Goal: Navigation & Orientation: Find specific page/section

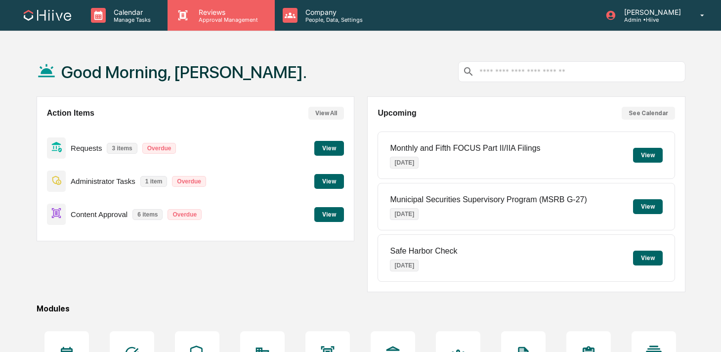
click at [192, 19] on p "Approval Management" at bounding box center [227, 19] width 72 height 7
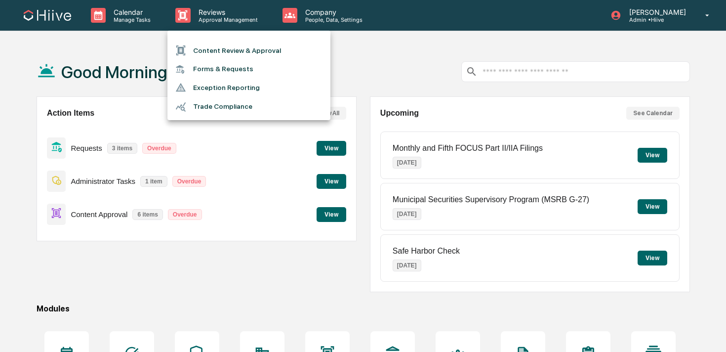
click at [195, 52] on li "Content Review & Approval" at bounding box center [249, 50] width 163 height 19
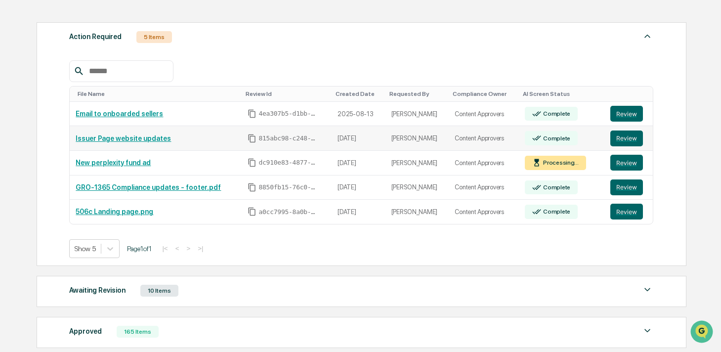
scroll to position [144, 0]
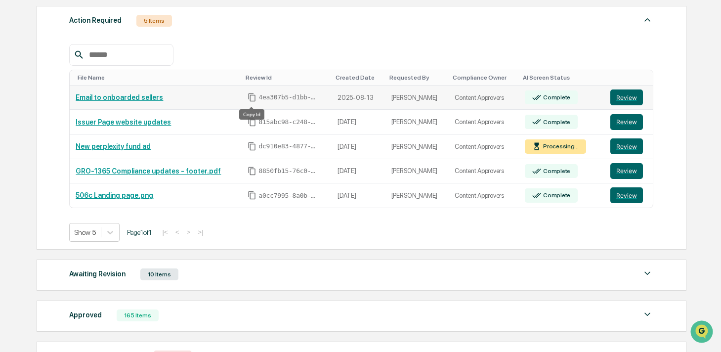
click at [252, 98] on icon "Copy Id" at bounding box center [252, 97] width 9 height 9
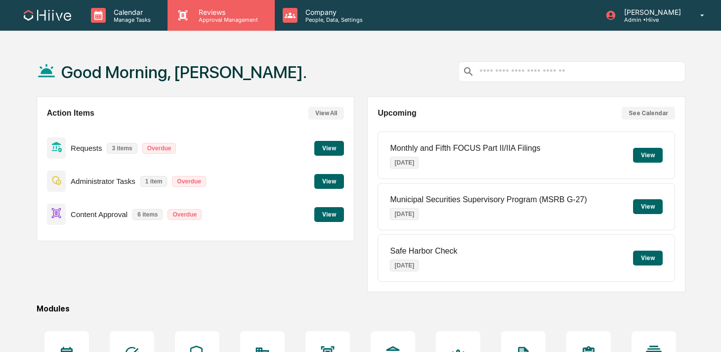
click at [192, 17] on p "Approval Management" at bounding box center [227, 19] width 72 height 7
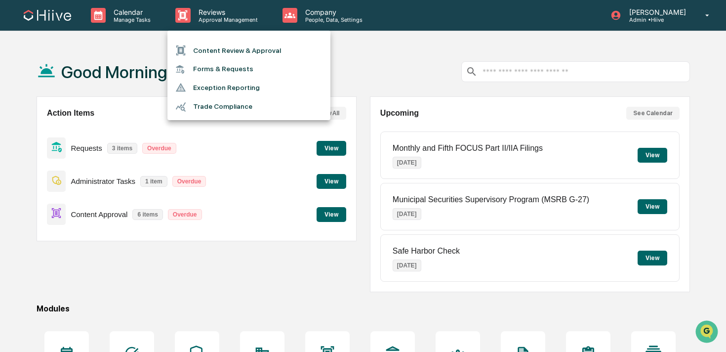
click at [300, 8] on div at bounding box center [363, 176] width 726 height 352
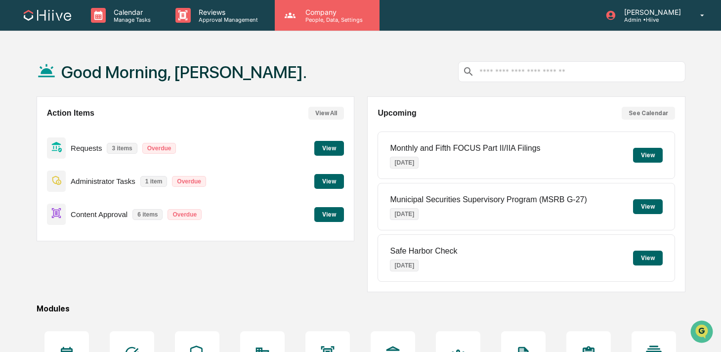
click at [318, 14] on p "Company" at bounding box center [332, 12] width 70 height 8
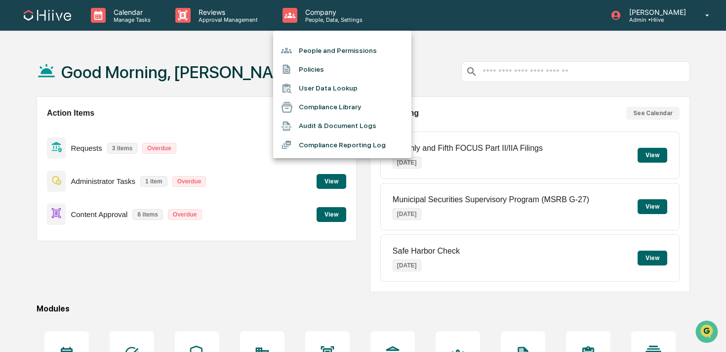
click at [329, 152] on li "Compliance Reporting Log" at bounding box center [342, 144] width 138 height 19
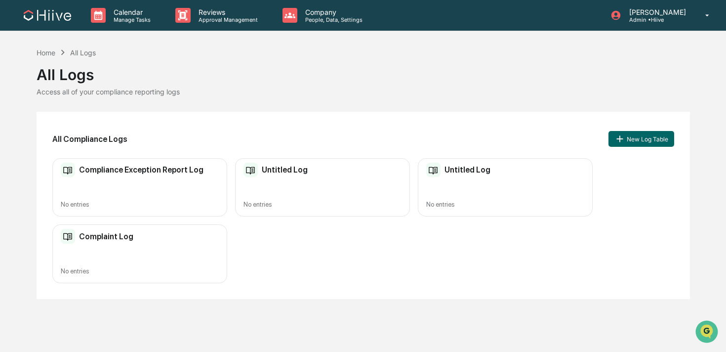
click at [160, 176] on div "Compliance Exception Report Log" at bounding box center [132, 170] width 143 height 15
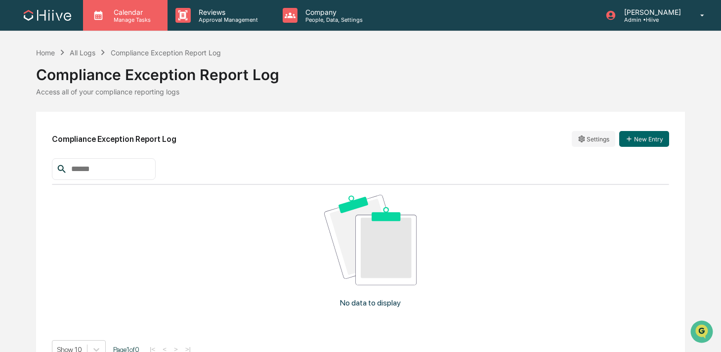
click at [117, 21] on p "Manage Tasks" at bounding box center [131, 19] width 50 height 7
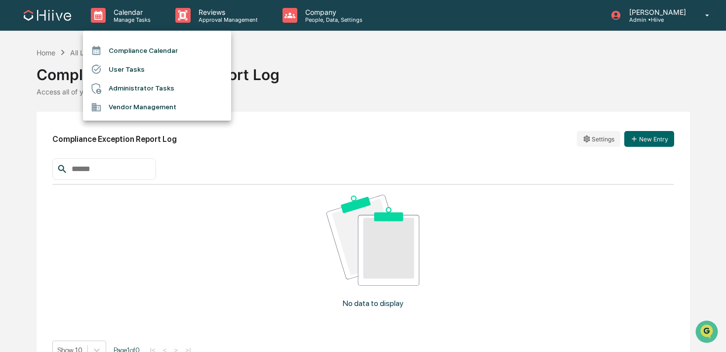
click at [192, 10] on div at bounding box center [363, 176] width 726 height 352
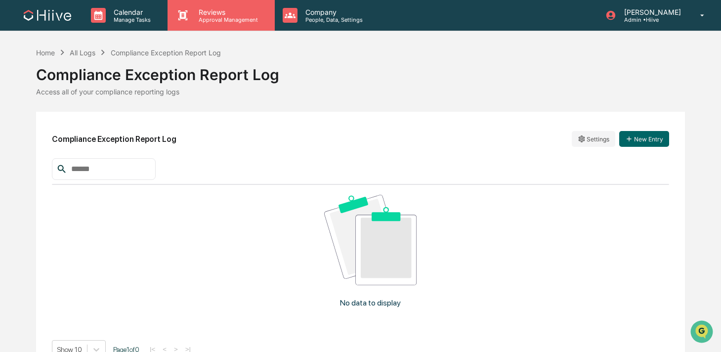
click at [209, 21] on p "Approval Management" at bounding box center [227, 19] width 72 height 7
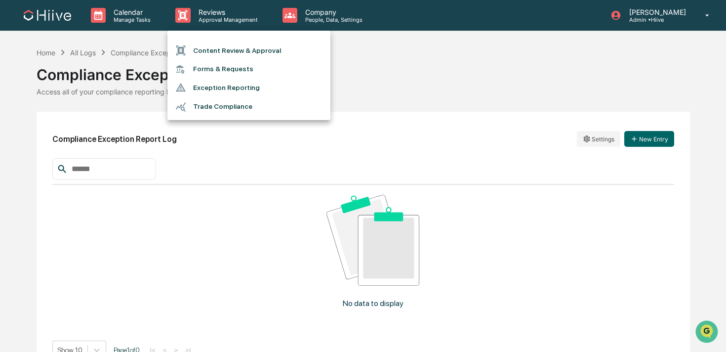
click at [230, 108] on li "Trade Compliance" at bounding box center [249, 106] width 163 height 19
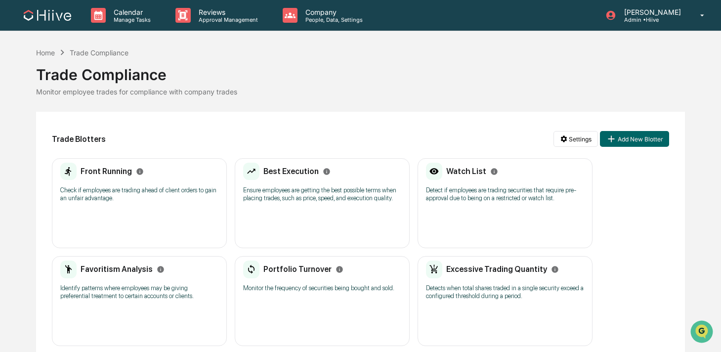
click at [308, 33] on div "Calendar Manage Tasks Reviews Approval Management Company People, Data, Setting…" at bounding box center [360, 230] width 721 height 460
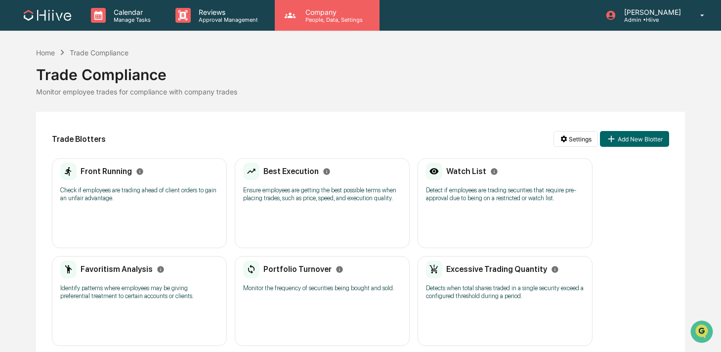
click at [306, 11] on p "Company" at bounding box center [332, 12] width 70 height 8
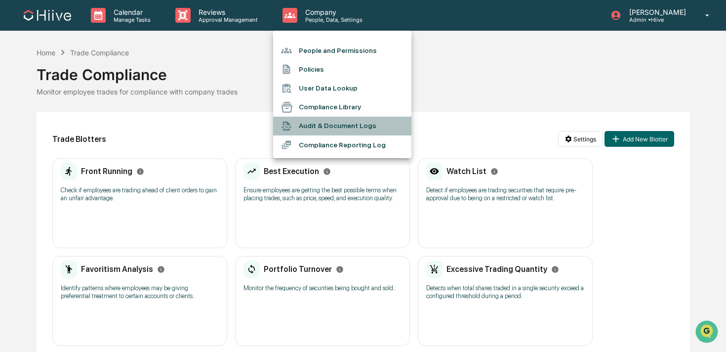
click at [328, 124] on li "Audit & Document Logs" at bounding box center [342, 126] width 138 height 19
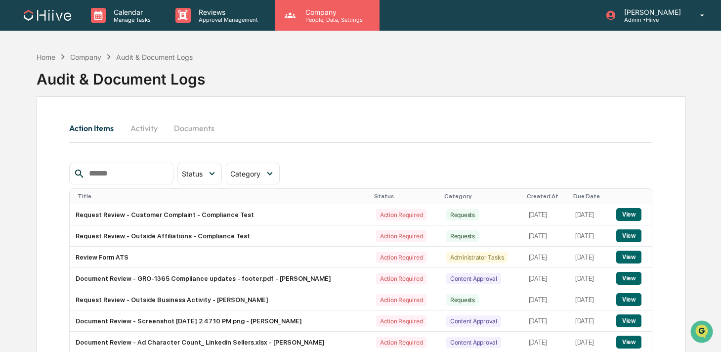
click at [327, 29] on div "Company People, Data, Settings" at bounding box center [327, 15] width 105 height 31
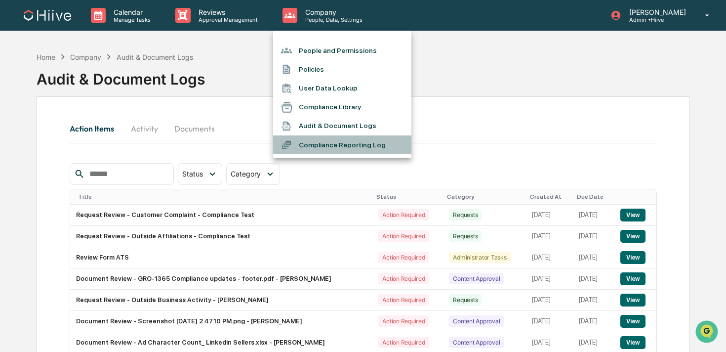
click at [360, 143] on li "Compliance Reporting Log" at bounding box center [342, 144] width 138 height 19
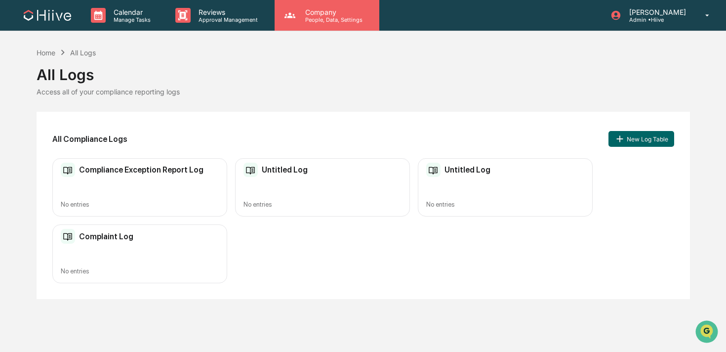
click at [317, 23] on div "Company People, Data, Settings" at bounding box center [327, 15] width 105 height 31
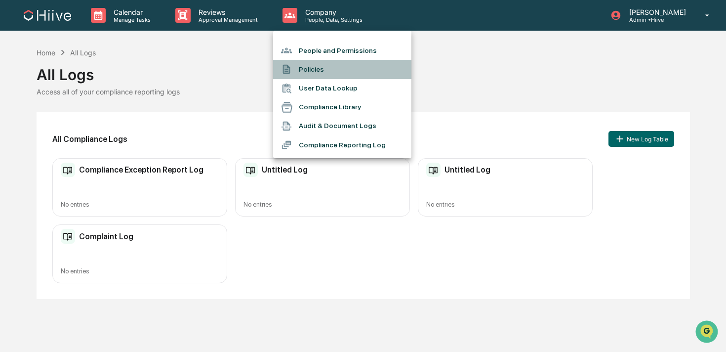
click at [306, 69] on li "Policies" at bounding box center [342, 69] width 138 height 19
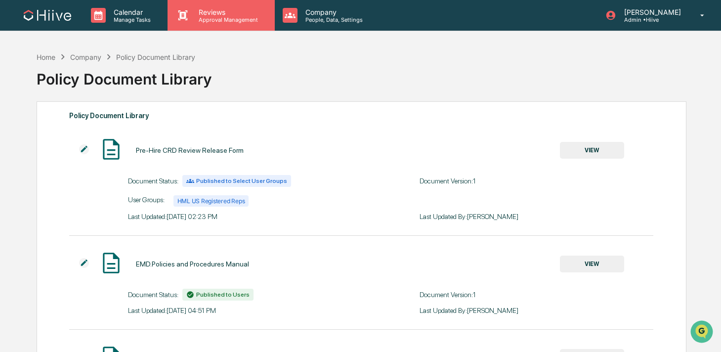
click at [221, 22] on p "Approval Management" at bounding box center [227, 19] width 72 height 7
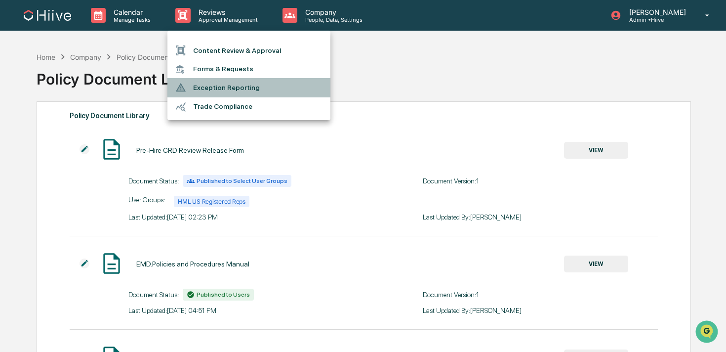
click at [243, 80] on li "Exception Reporting" at bounding box center [249, 87] width 163 height 19
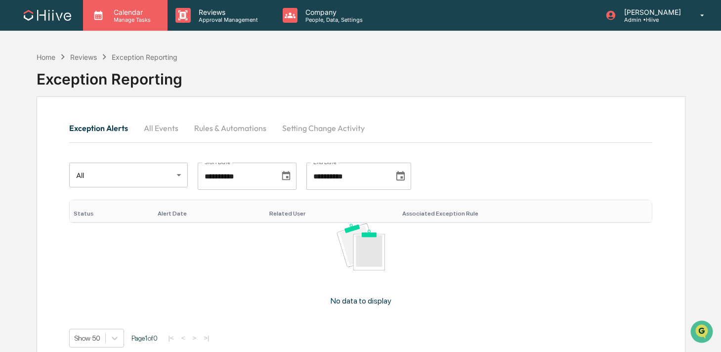
click at [143, 18] on p "Manage Tasks" at bounding box center [131, 19] width 50 height 7
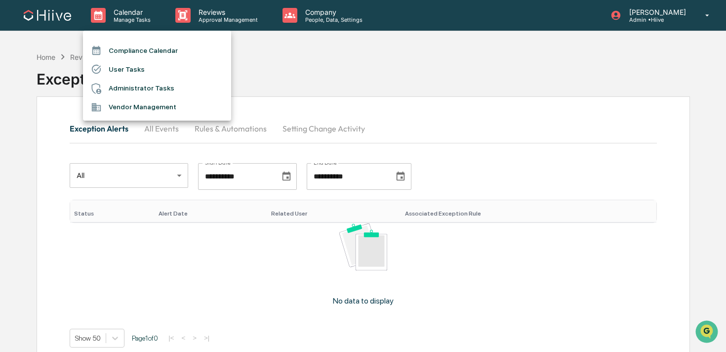
click at [189, 17] on div at bounding box center [363, 176] width 726 height 352
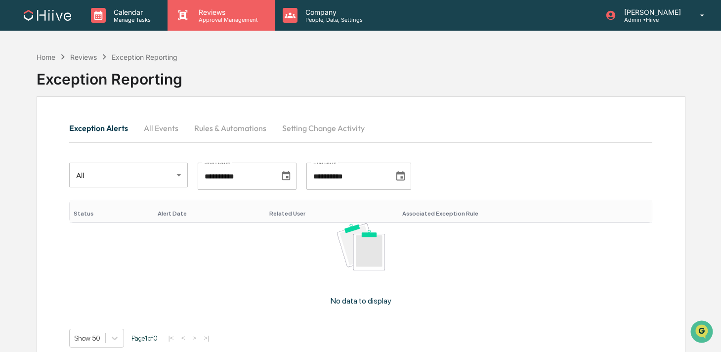
click at [202, 17] on p "Approval Management" at bounding box center [227, 19] width 72 height 7
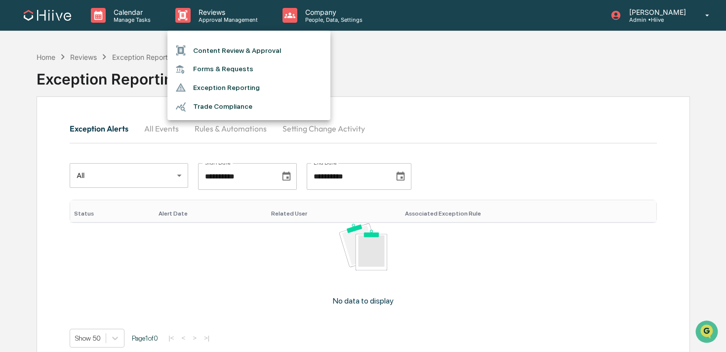
click at [126, 20] on div at bounding box center [363, 176] width 726 height 352
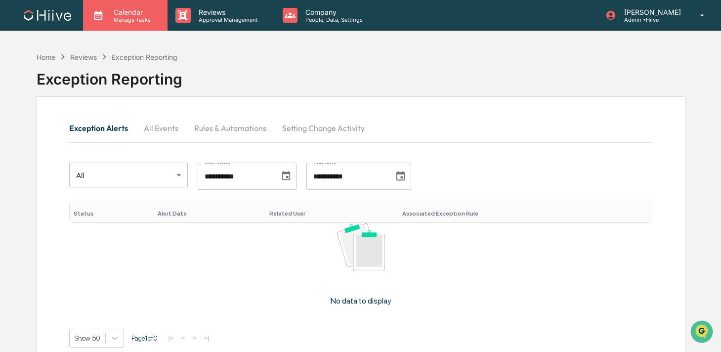
click at [128, 19] on p "Manage Tasks" at bounding box center [131, 19] width 50 height 7
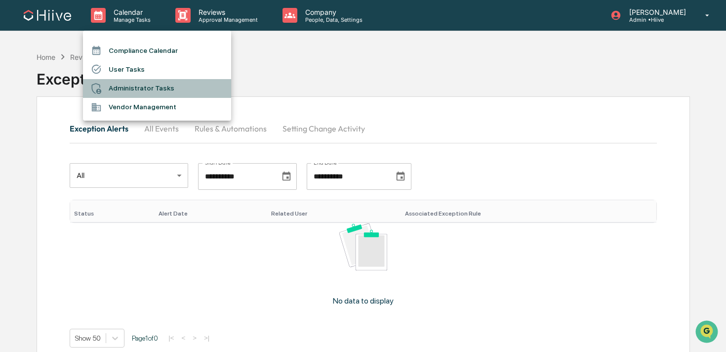
click at [152, 92] on li "Administrator Tasks" at bounding box center [157, 88] width 148 height 19
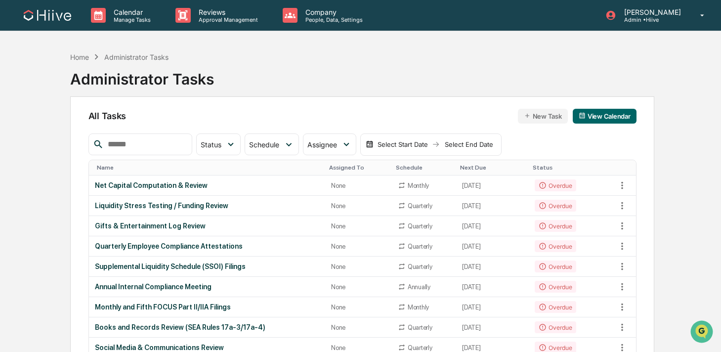
click at [124, 12] on p "Calendar" at bounding box center [131, 12] width 50 height 8
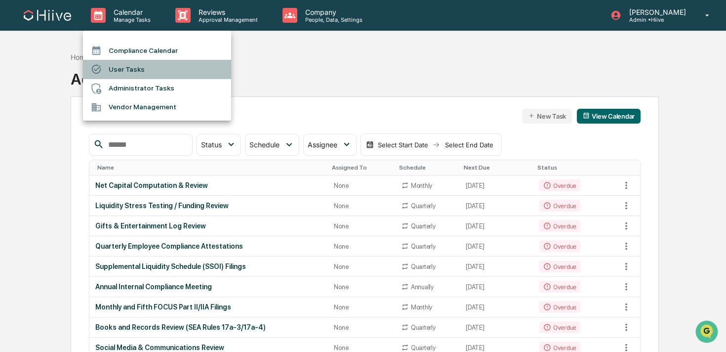
click at [125, 70] on li "User Tasks" at bounding box center [157, 69] width 148 height 19
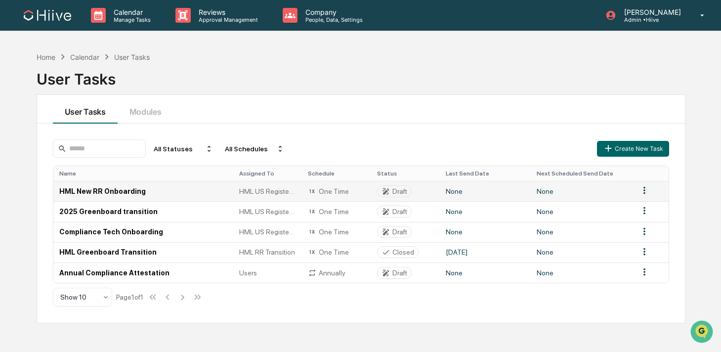
click at [422, 193] on td "Draft" at bounding box center [405, 191] width 69 height 20
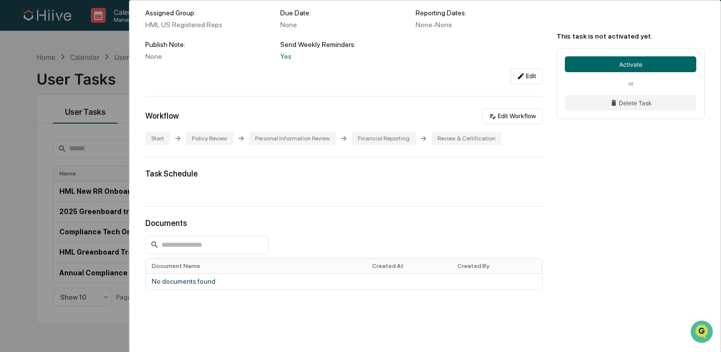
scroll to position [145, 0]
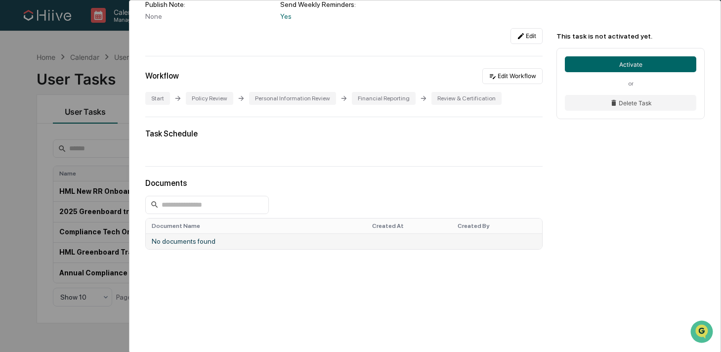
click at [163, 240] on td "No documents found" at bounding box center [344, 241] width 396 height 16
click at [31, 175] on div "User Tasks HML New RR Onboarding HML New RR Onboarding Draft No description Det…" at bounding box center [360, 176] width 721 height 352
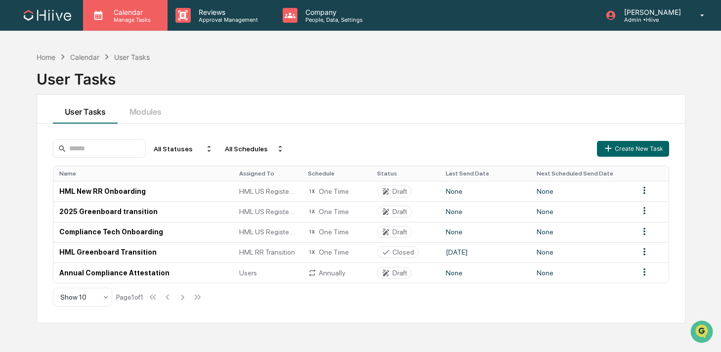
click at [122, 30] on div "Calendar Manage Tasks" at bounding box center [125, 15] width 84 height 31
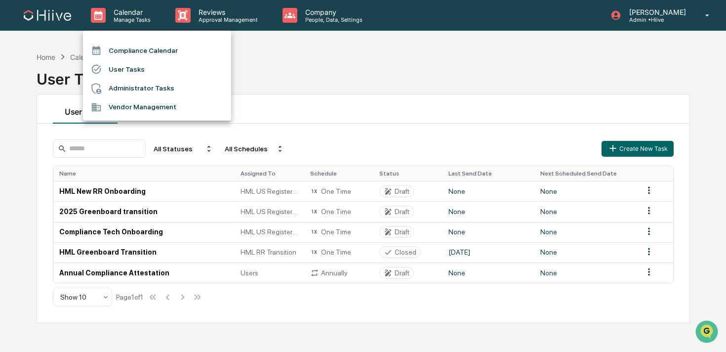
click at [191, 6] on div at bounding box center [363, 176] width 726 height 352
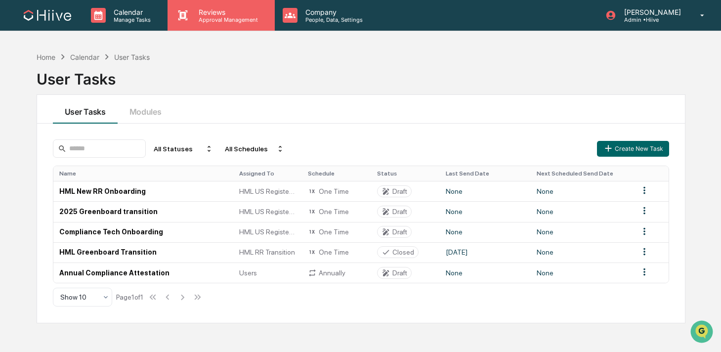
click at [203, 15] on p "Reviews" at bounding box center [227, 12] width 72 height 8
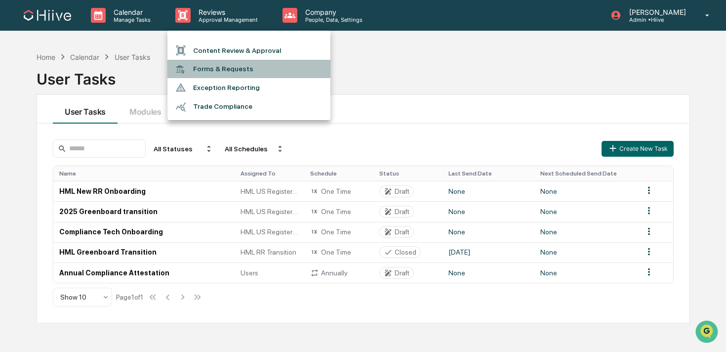
click at [226, 72] on li "Forms & Requests" at bounding box center [249, 69] width 163 height 18
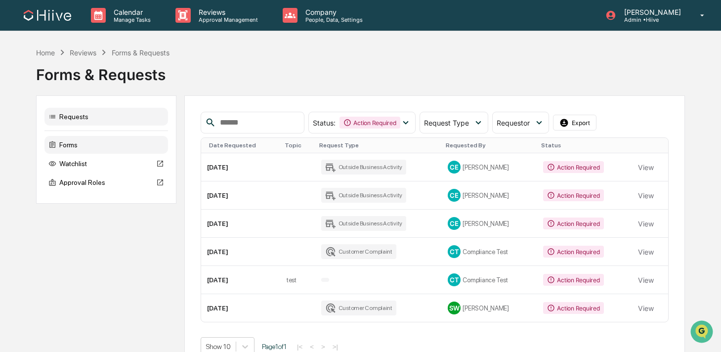
click at [94, 144] on div "Forms" at bounding box center [106, 145] width 124 height 18
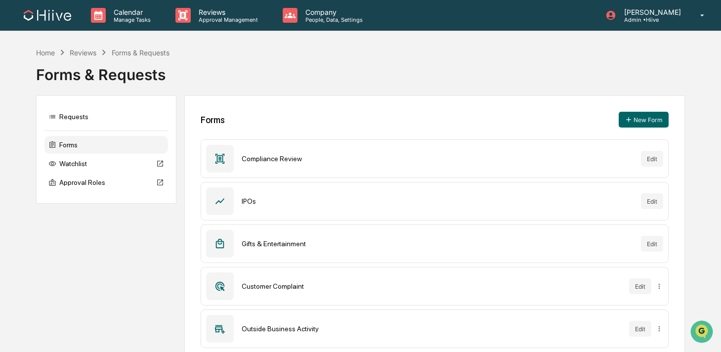
click at [249, 157] on div "Compliance Review" at bounding box center [437, 159] width 391 height 8
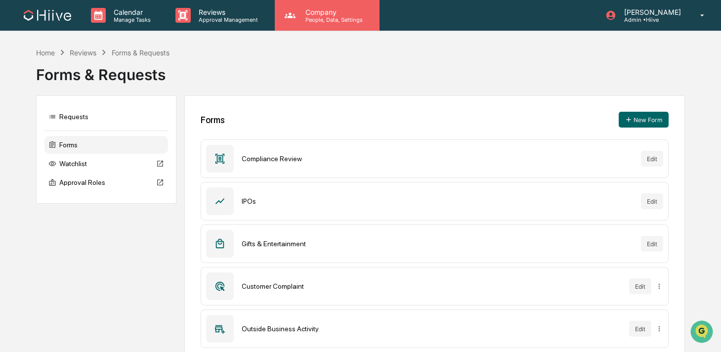
click at [305, 22] on p "People, Data, Settings" at bounding box center [332, 19] width 70 height 7
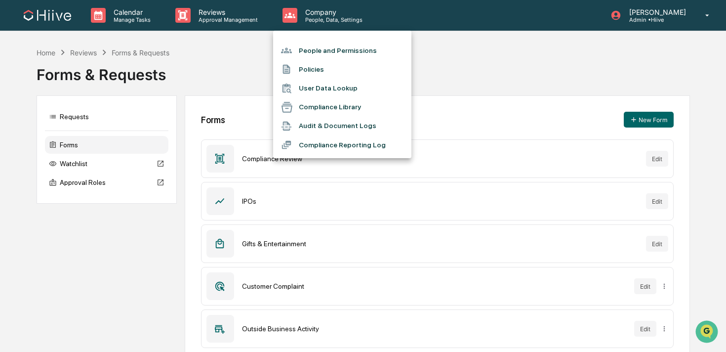
click at [52, 14] on div at bounding box center [363, 176] width 726 height 352
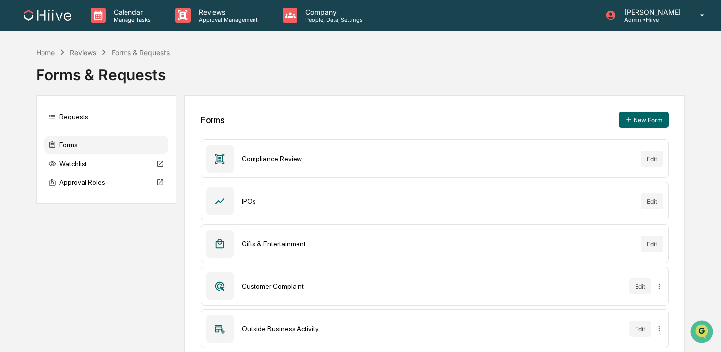
click at [52, 14] on img at bounding box center [47, 15] width 47 height 11
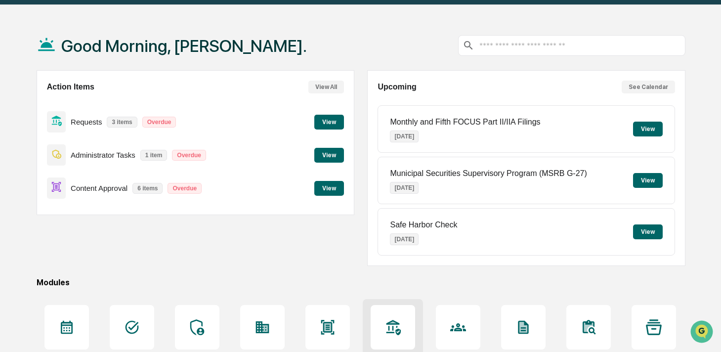
scroll to position [25, 0]
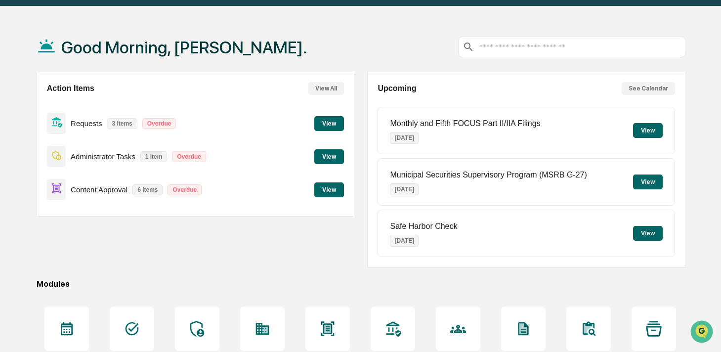
click at [329, 161] on button "View" at bounding box center [329, 156] width 30 height 15
